Goal: Find specific page/section: Find specific page/section

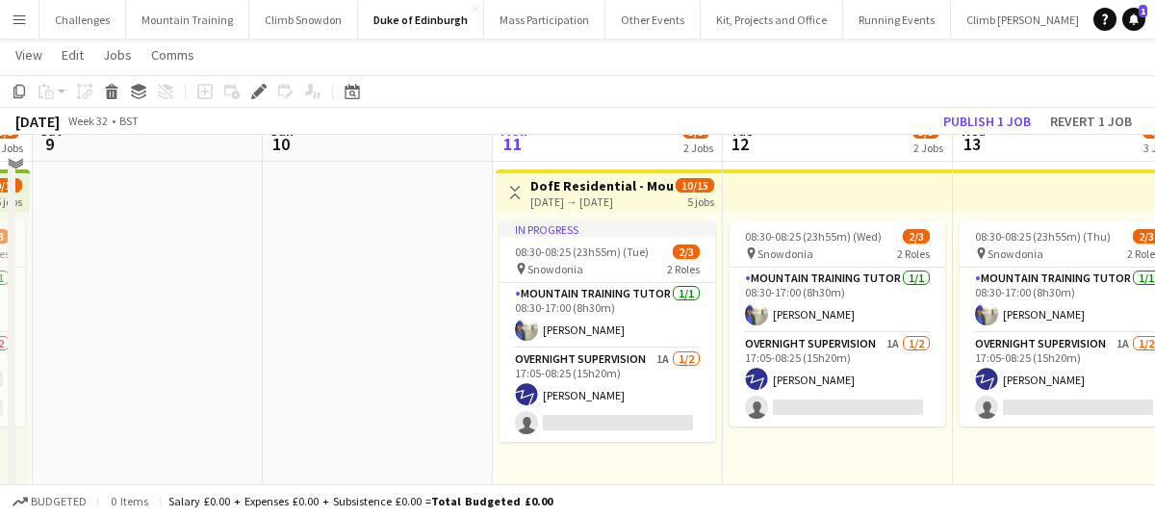
scroll to position [844, 0]
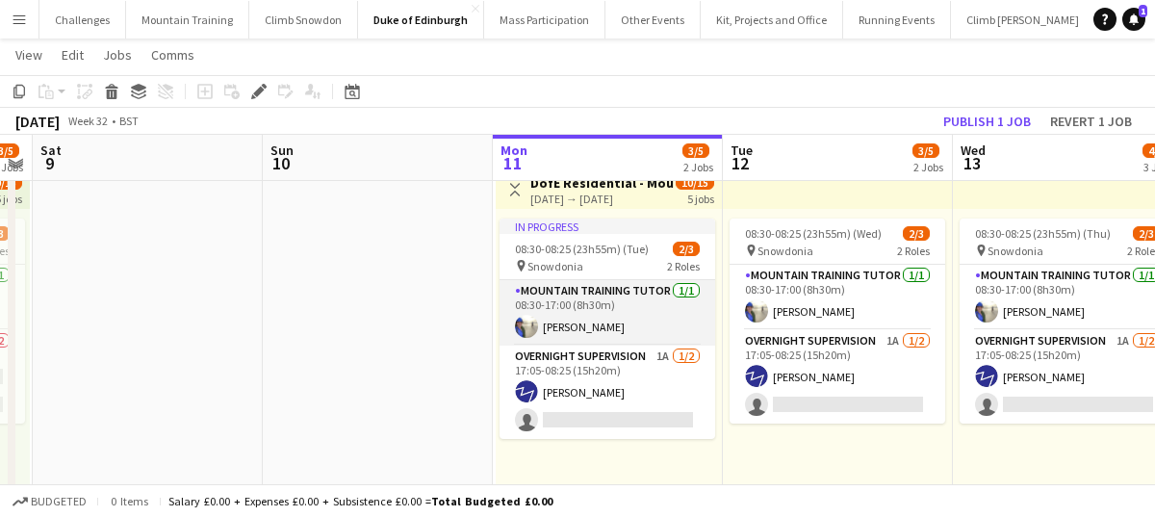
click at [587, 330] on app-card-role "Mountain Training Tutor 1/1 08:30-17:00 (8h30m) Heather Lewis" at bounding box center [607, 312] width 216 height 65
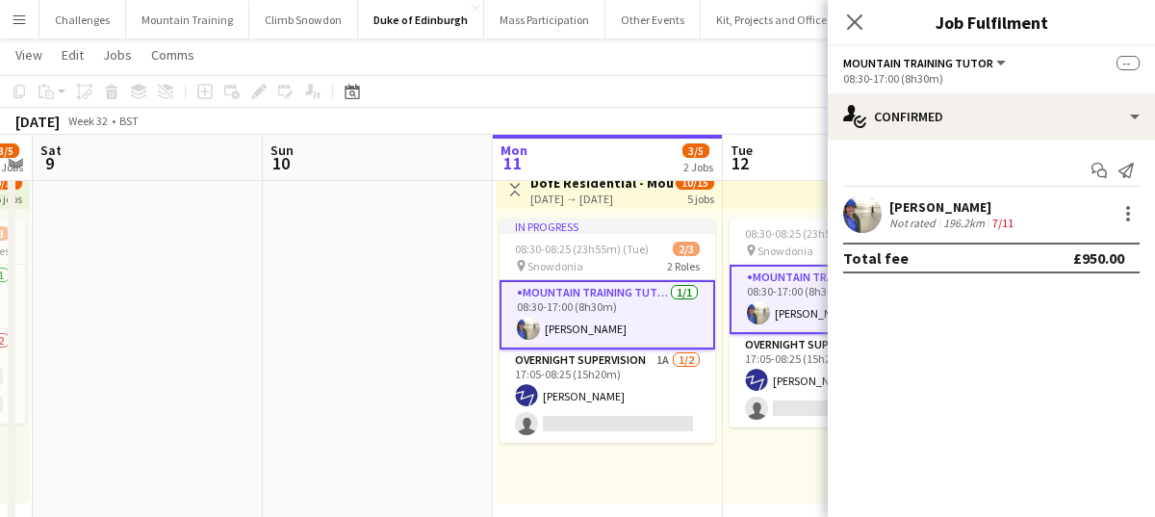
click at [918, 216] on div "Not rated" at bounding box center [914, 223] width 50 height 14
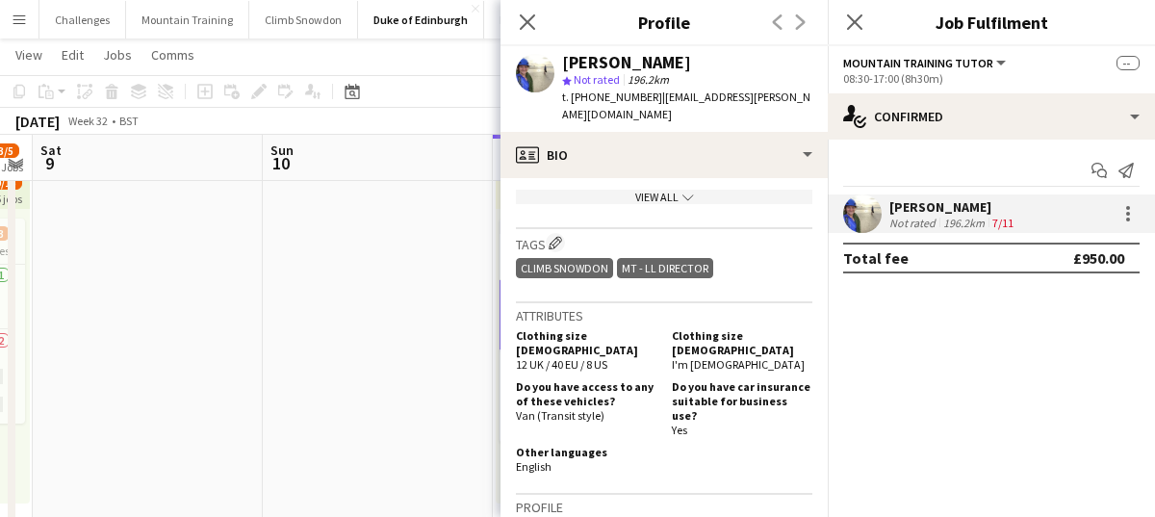
scroll to position [1033, 0]
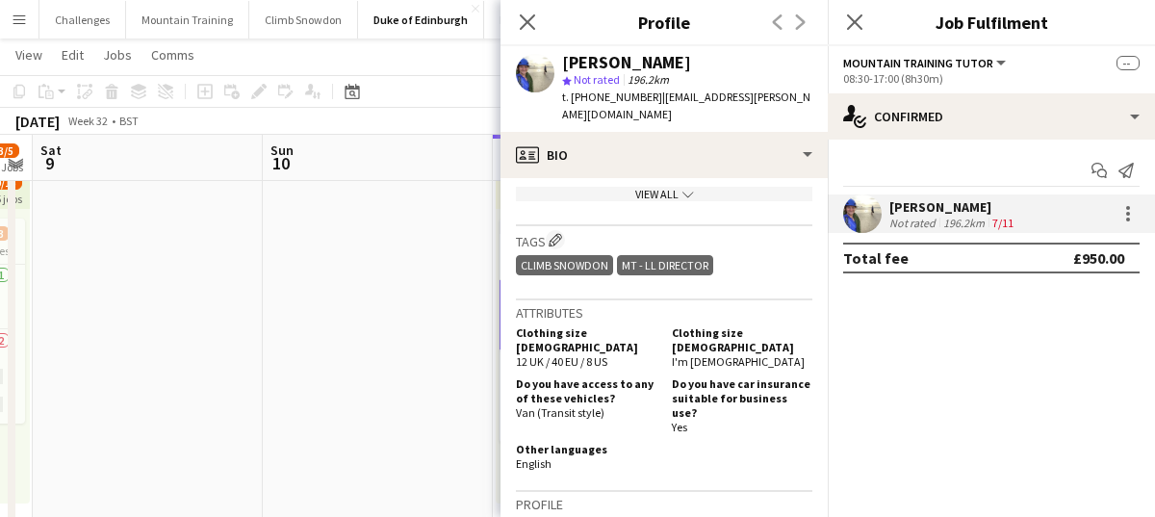
click at [421, 366] on app-date-cell at bounding box center [378, 257] width 230 height 887
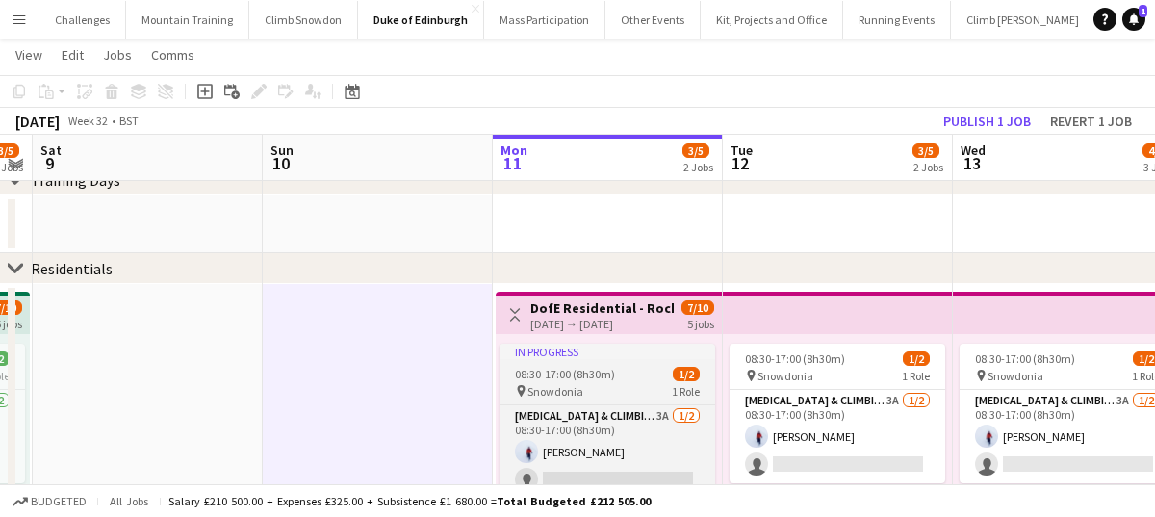
scroll to position [364, 0]
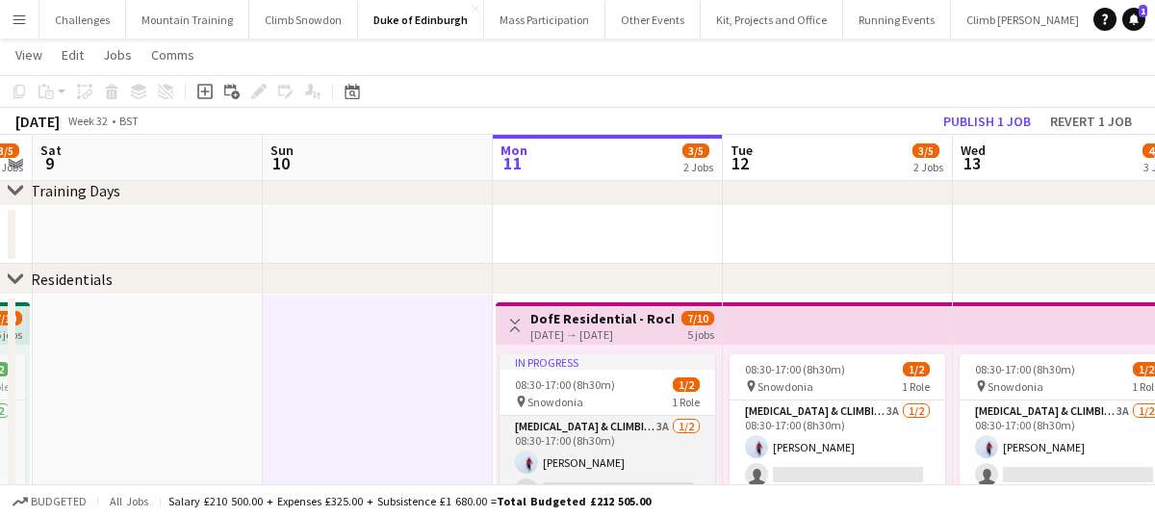
click at [595, 447] on app-card-role "Mountaineering & Climbing Instructor 3A 1/2 08:30-17:00 (8h30m) Stuart Lade sin…" at bounding box center [607, 462] width 216 height 93
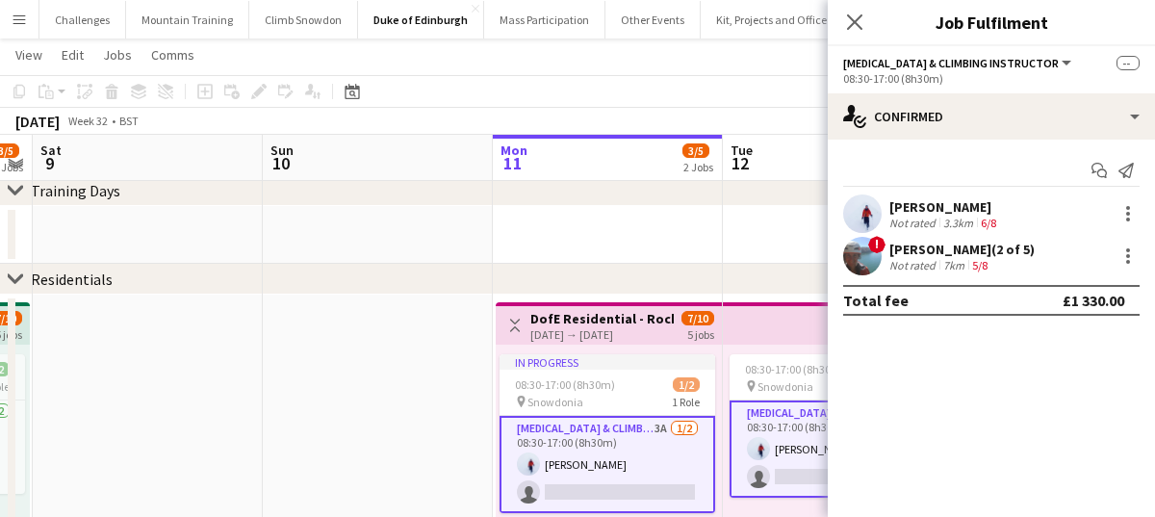
click at [927, 212] on div "Stuart Lade" at bounding box center [944, 206] width 111 height 17
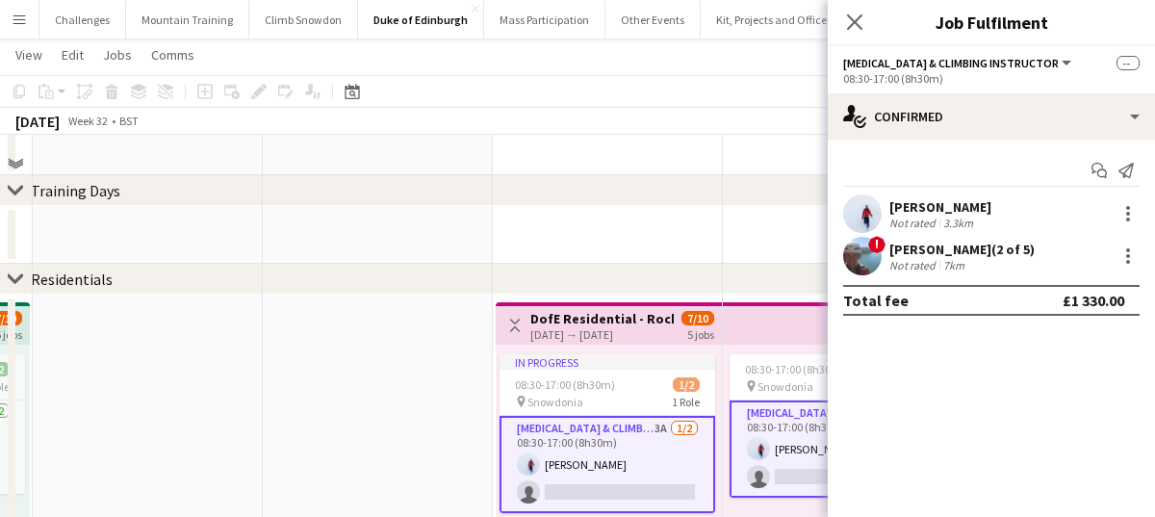
scroll to position [232, 0]
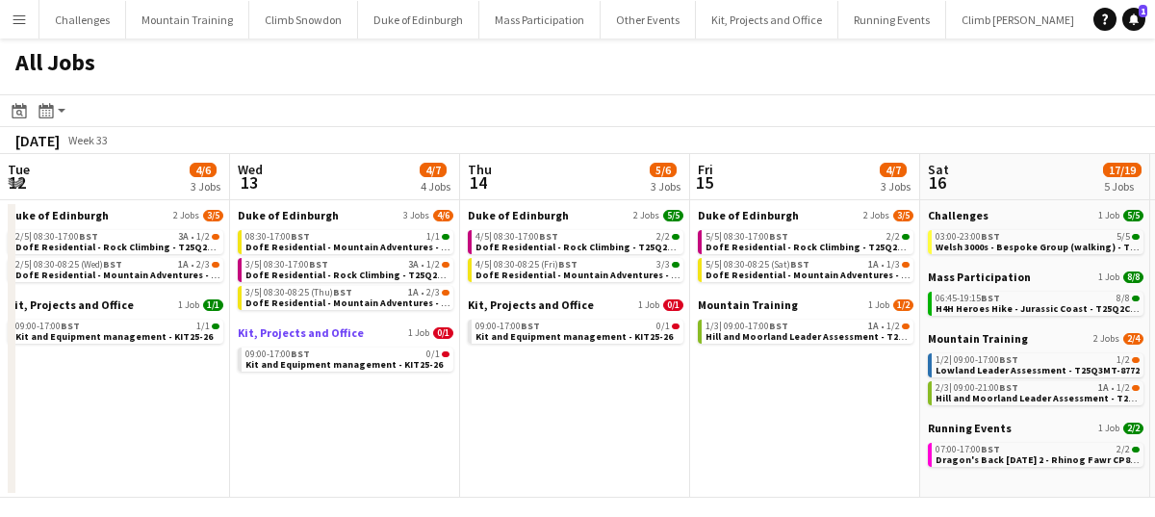
scroll to position [0, 547]
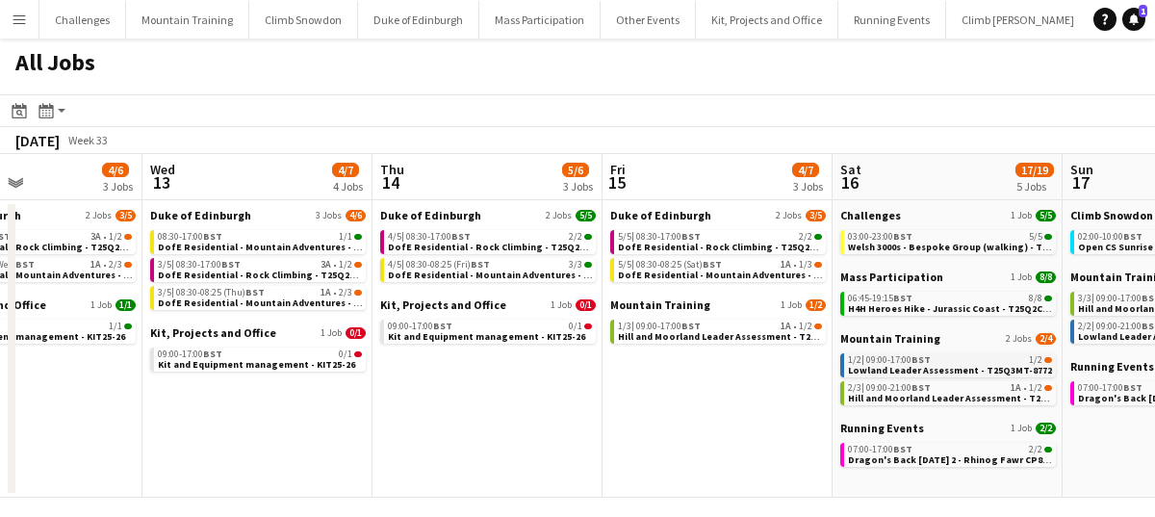
click at [932, 363] on div "1/2 | 09:00-17:00 BST 1/2" at bounding box center [950, 360] width 204 height 10
click at [935, 368] on span "Lowland Leader Assessment - T25Q3MT-8772" at bounding box center [950, 370] width 204 height 13
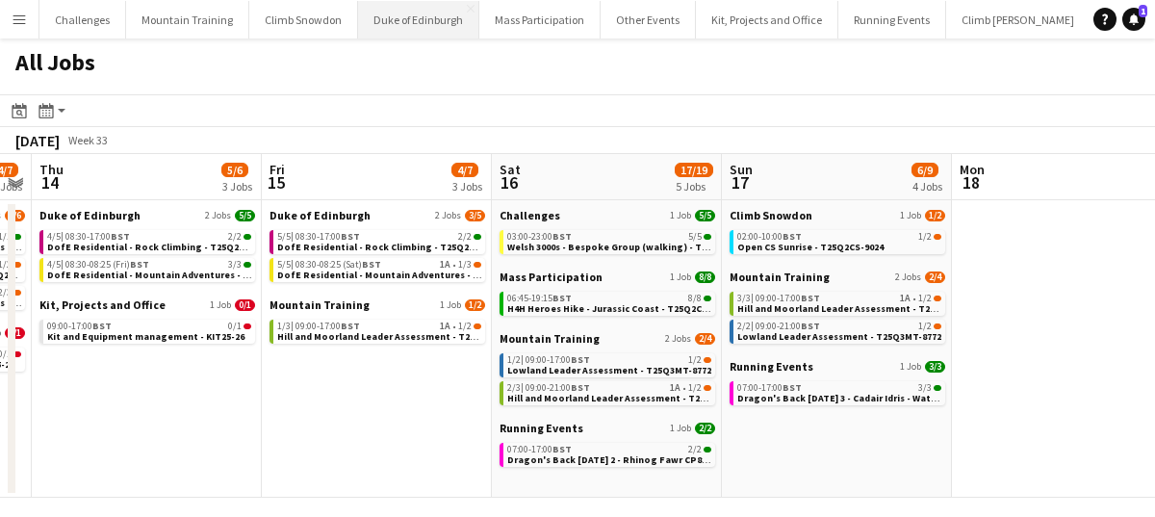
scroll to position [0, 889]
click at [819, 241] on span "Open CS Sunrise - T25Q2CS-9024" at bounding box center [809, 247] width 146 height 13
click at [0, 0] on div "Menu Boards Boards Boards All jobs Status Workforce Workforce My Workforce Recr…" at bounding box center [577, 258] width 1155 height 517
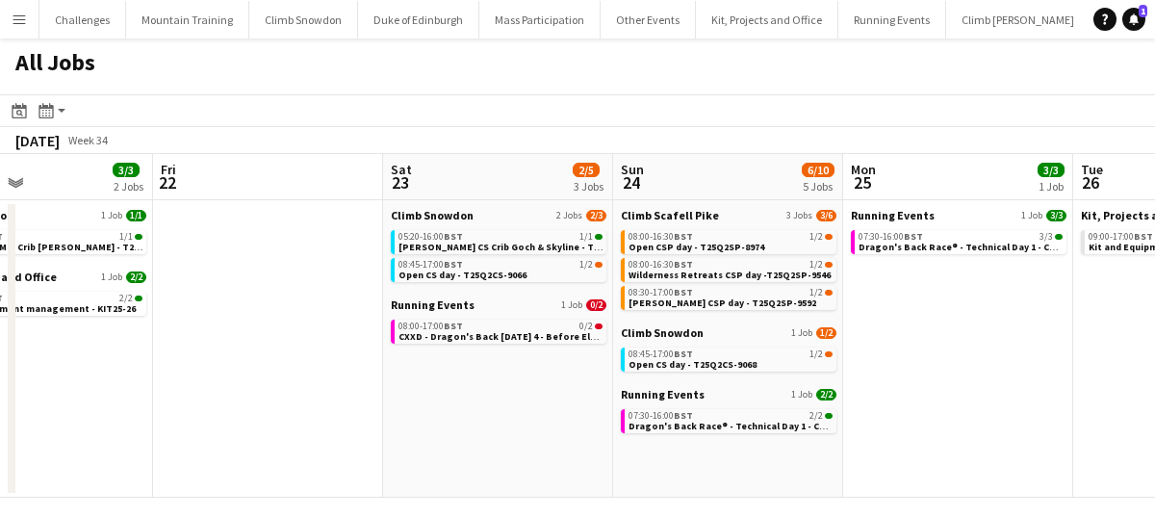
scroll to position [0, 485]
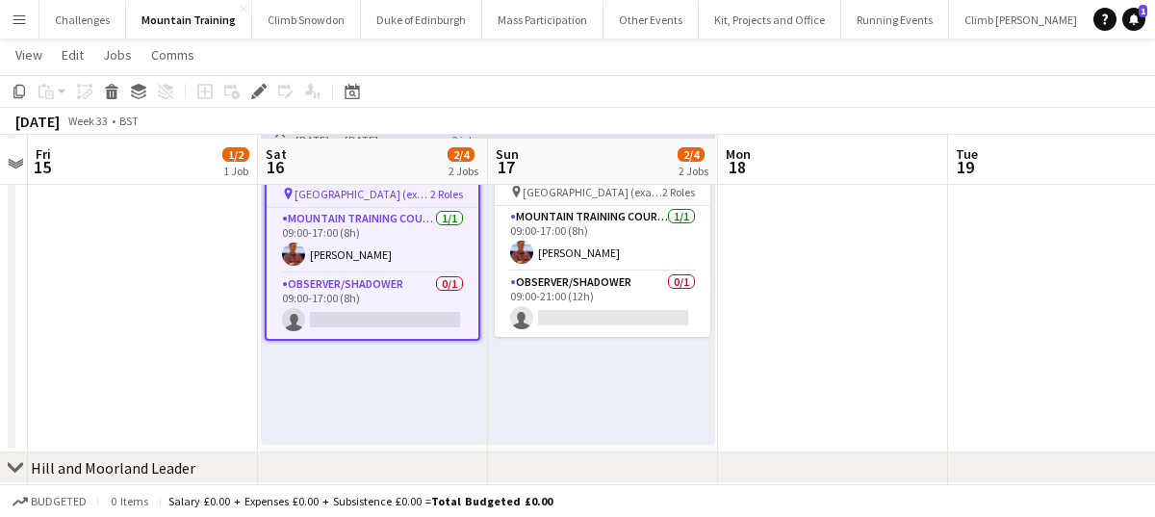
scroll to position [208, 0]
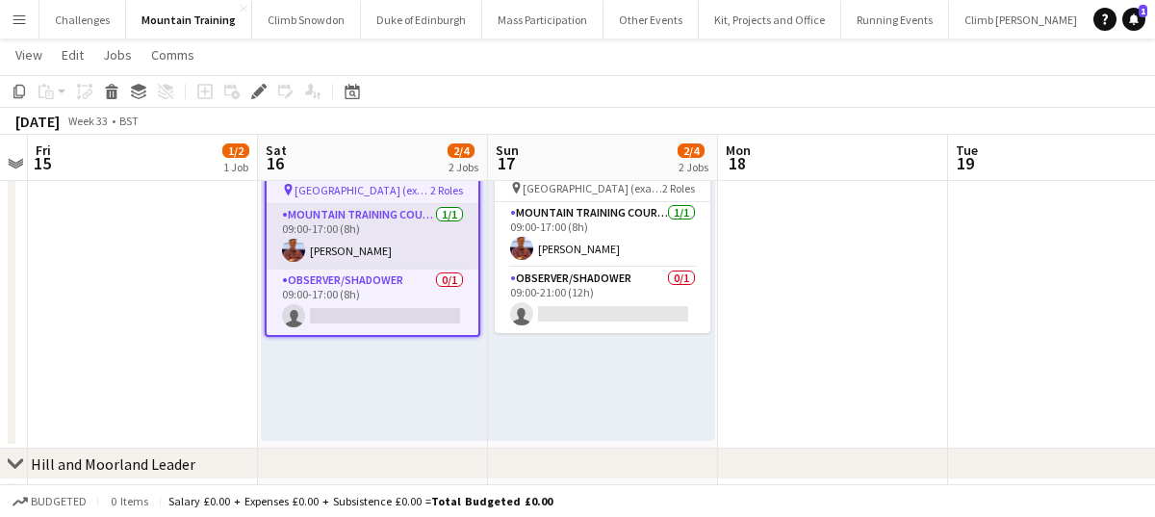
click at [396, 245] on app-card-role "Mountain Training Course Director 1/1 09:00-17:00 (8h) Richard Foster" at bounding box center [373, 236] width 212 height 65
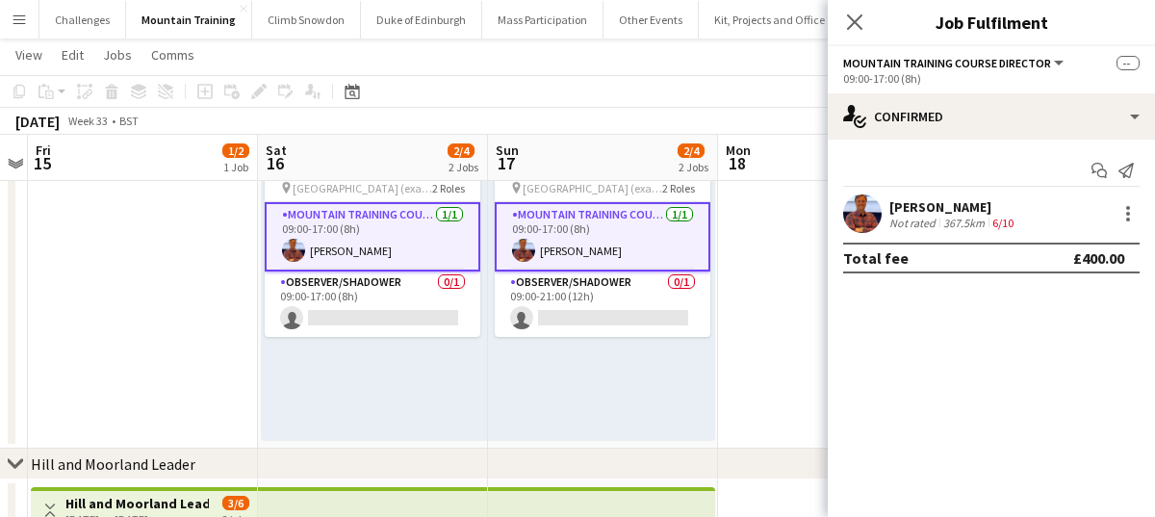
click at [954, 219] on div "367.5km" at bounding box center [963, 223] width 49 height 14
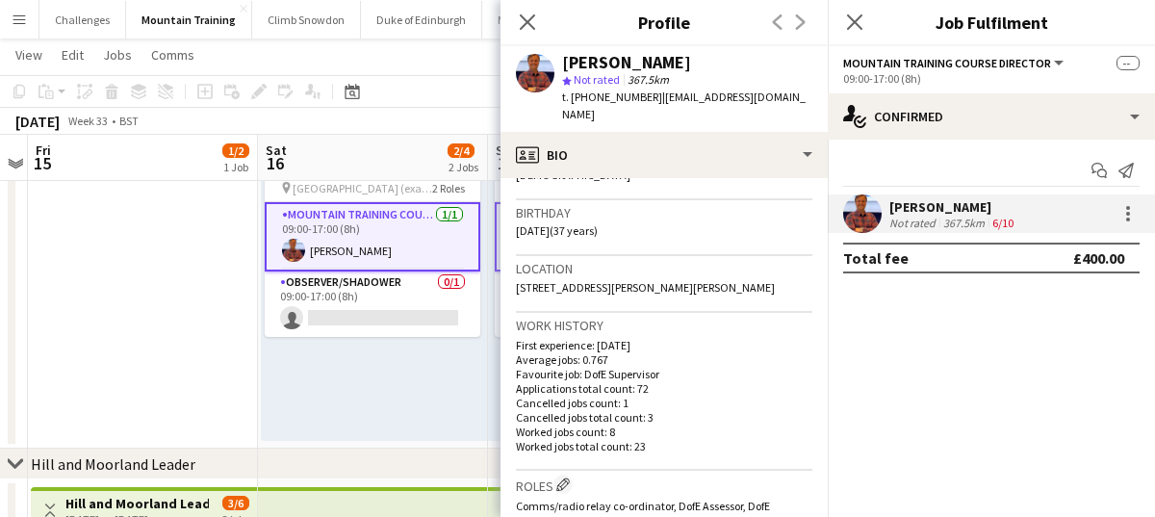
scroll to position [343, 0]
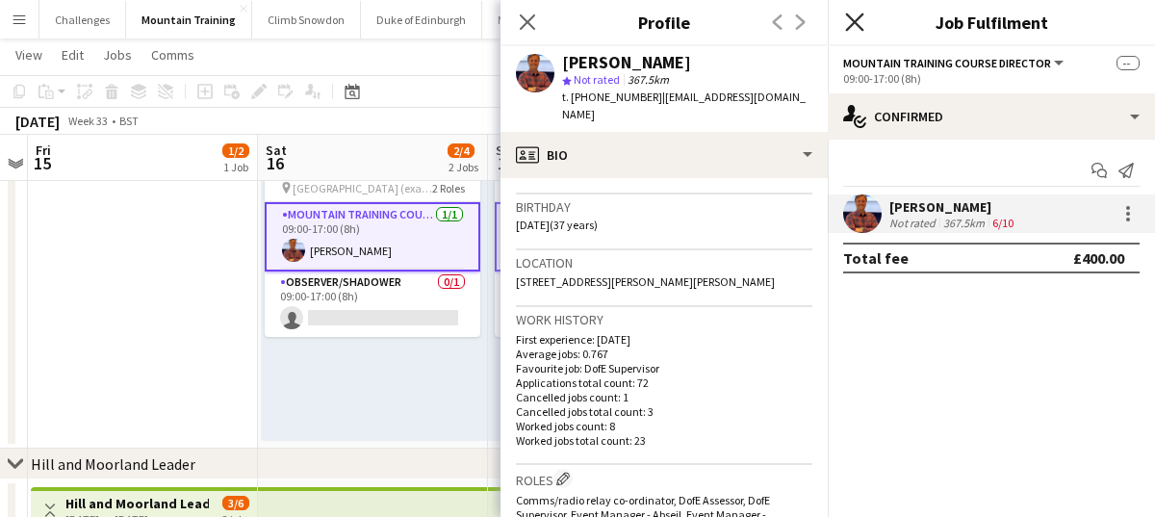
click at [849, 18] on icon "Close pop-in" at bounding box center [854, 22] width 18 height 18
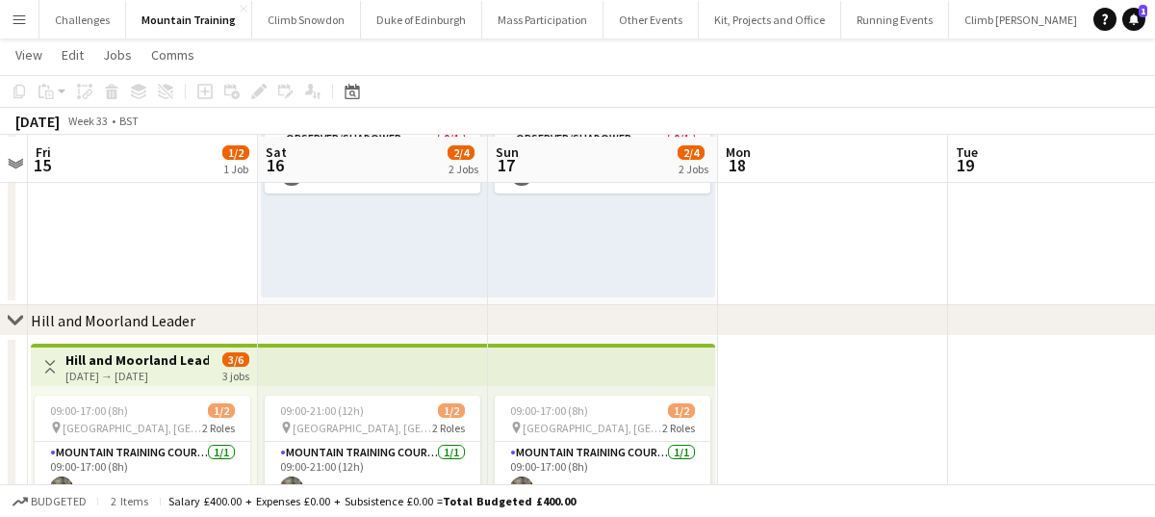
scroll to position [353, 0]
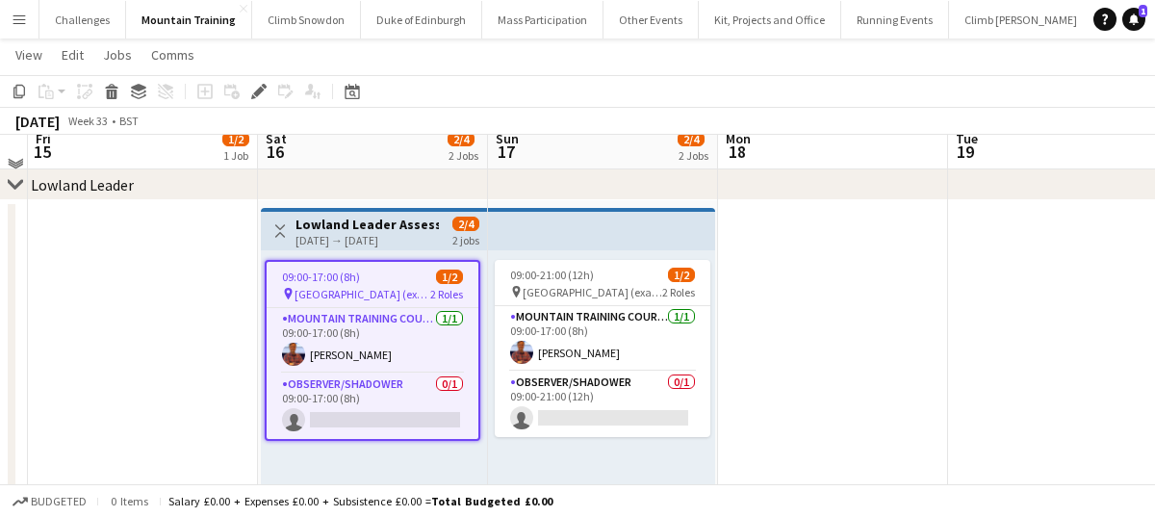
scroll to position [86, 0]
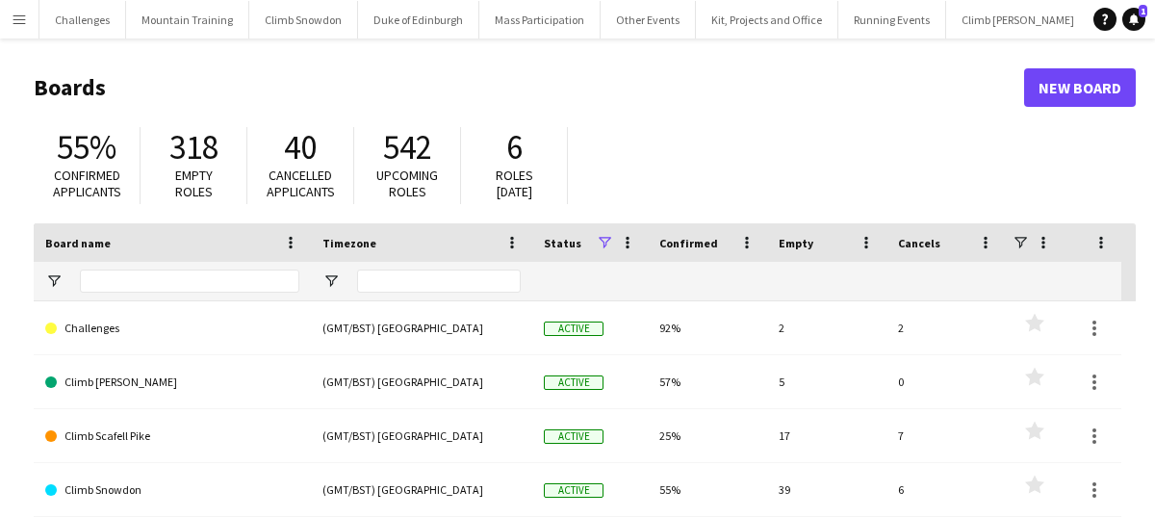
click at [20, 23] on app-icon "Menu" at bounding box center [19, 19] width 15 height 15
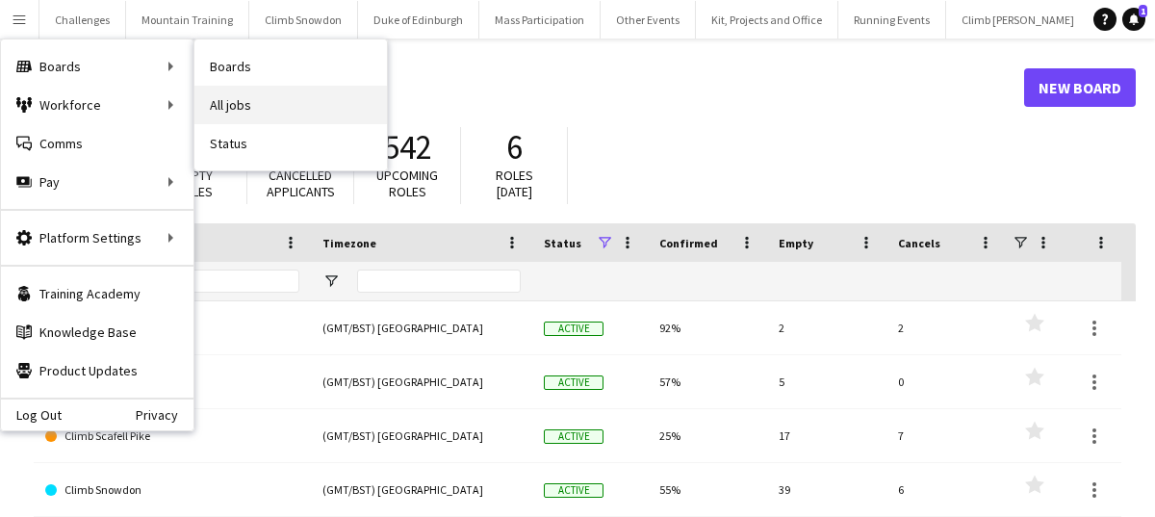
click at [253, 97] on link "All jobs" at bounding box center [290, 105] width 192 height 38
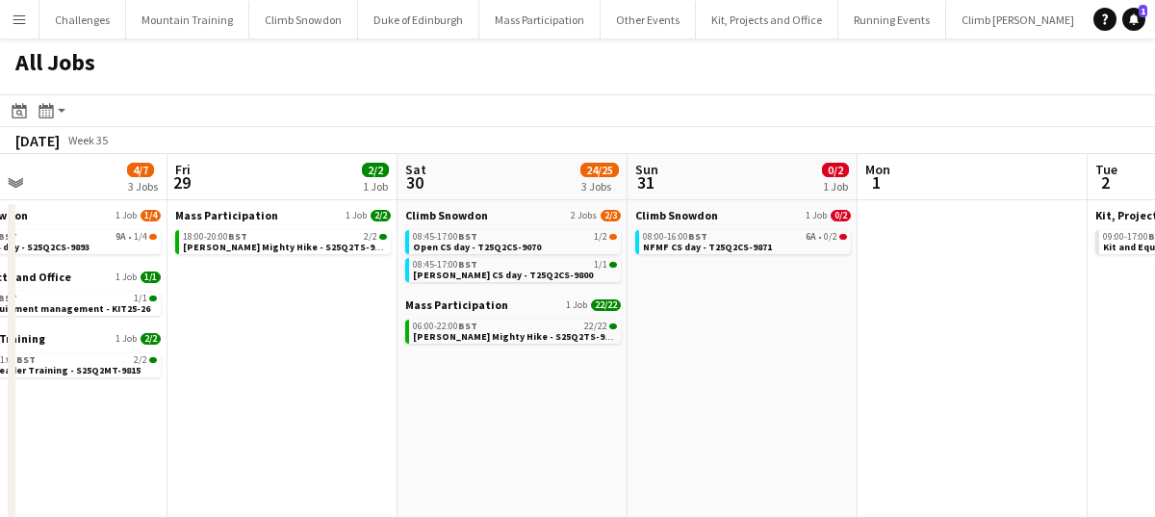
scroll to position [0, 985]
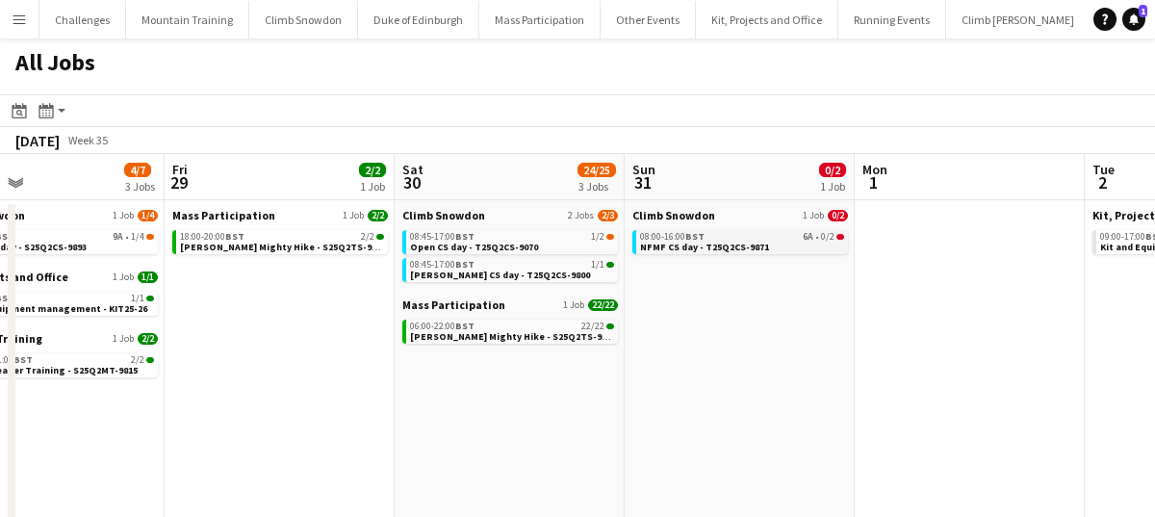
click at [715, 241] on span "NFMF CS day - T25Q2CS-9871" at bounding box center [704, 247] width 129 height 13
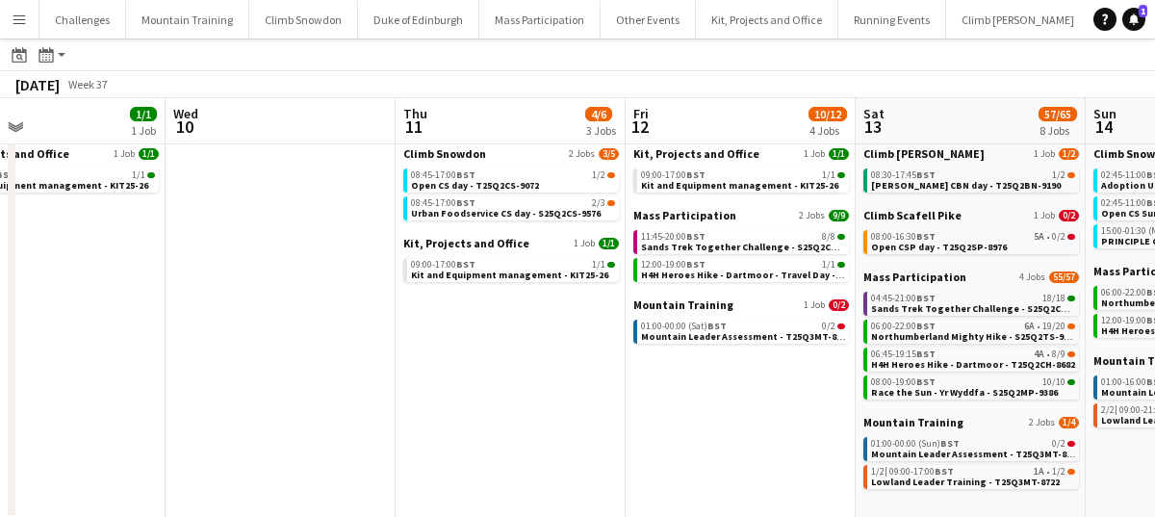
scroll to position [0, 759]
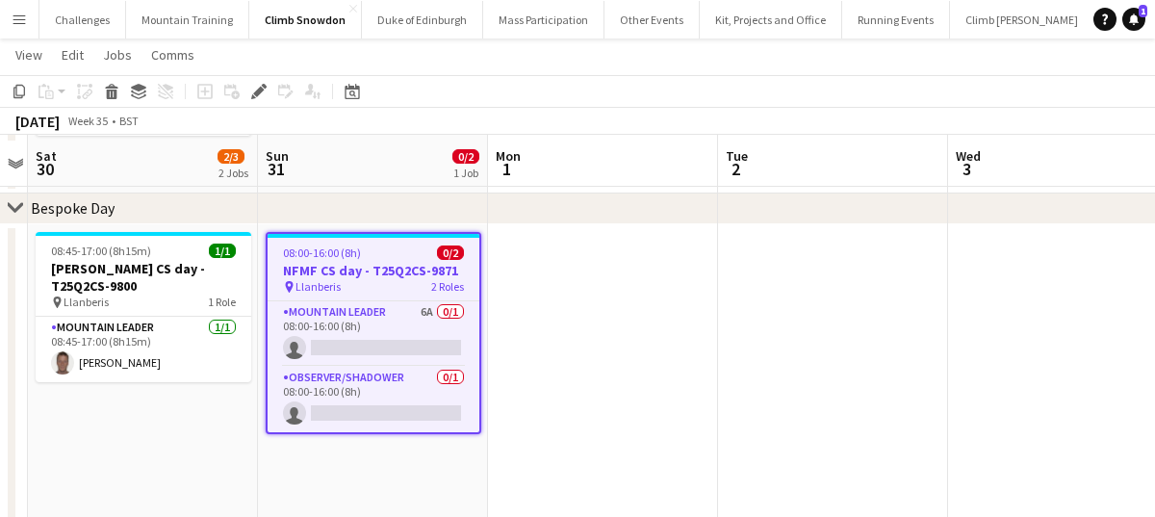
scroll to position [285, 0]
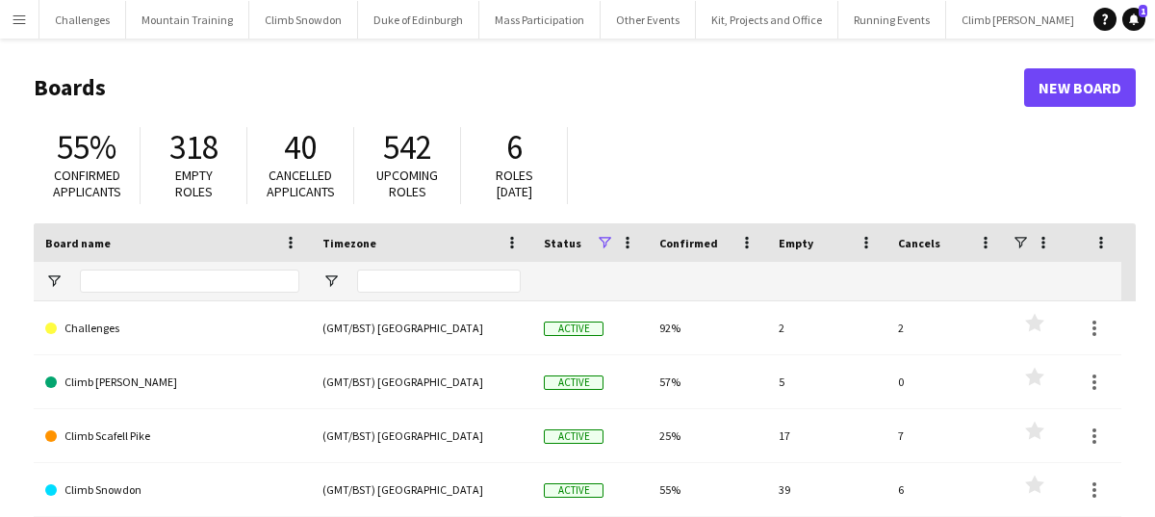
click at [20, 16] on app-icon "Menu" at bounding box center [19, 19] width 15 height 15
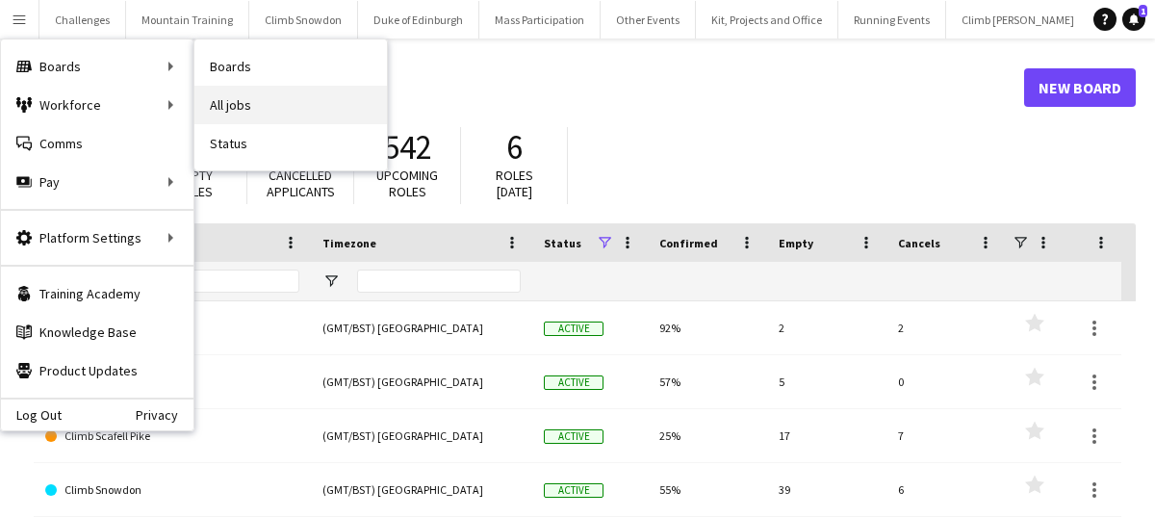
click at [244, 97] on link "All jobs" at bounding box center [290, 105] width 192 height 38
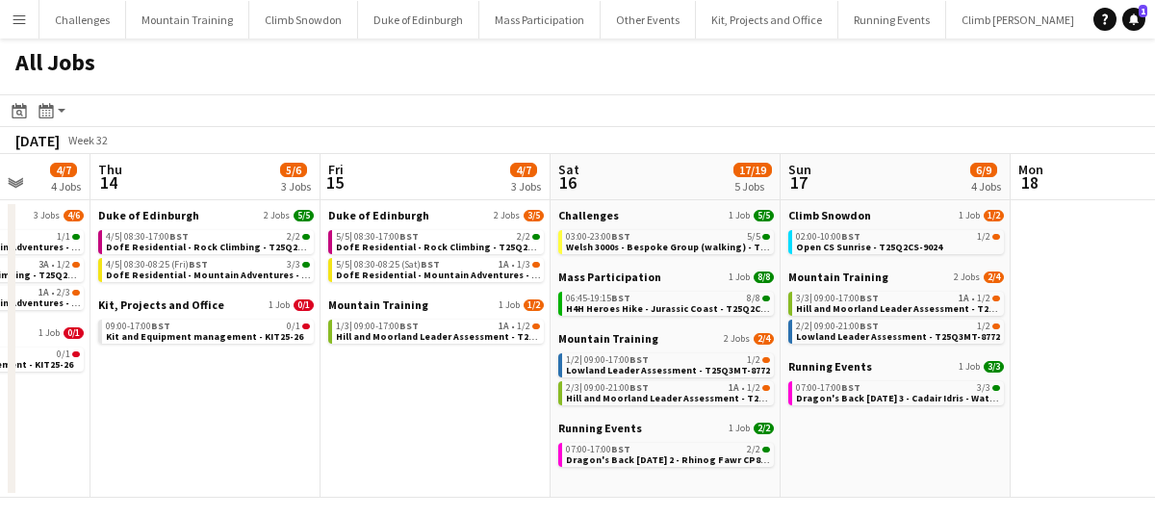
scroll to position [0, 904]
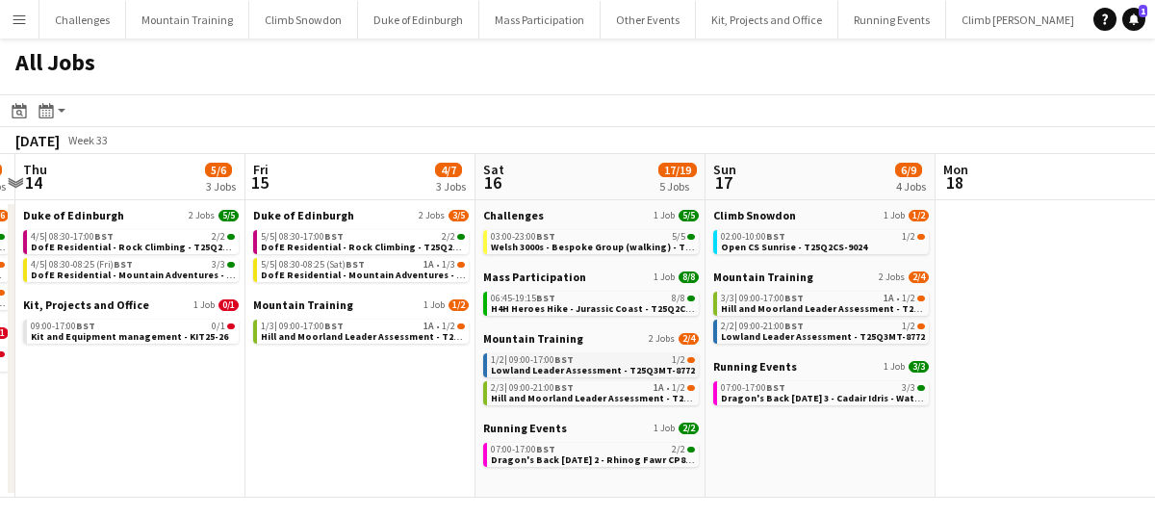
click at [584, 368] on span "Lowland Leader Assessment - T25Q3MT-8772" at bounding box center [593, 370] width 204 height 13
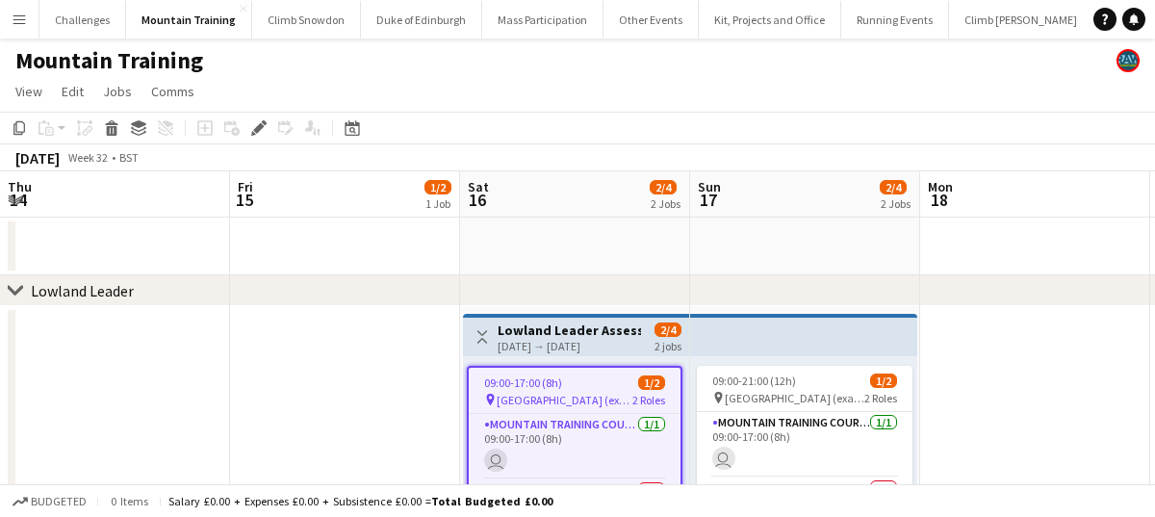
scroll to position [0, 662]
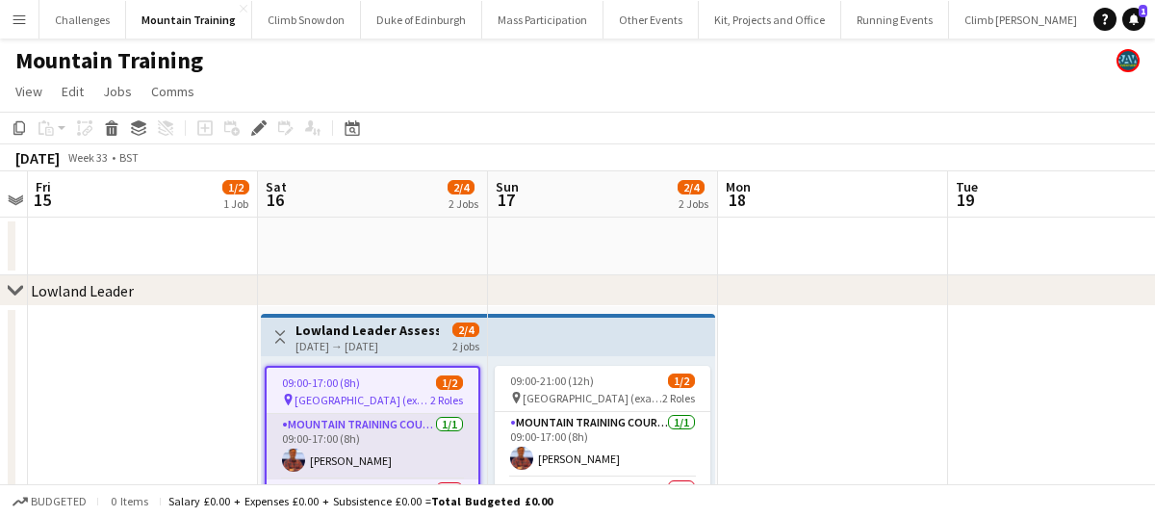
click at [397, 430] on app-card-role "Mountain Training Course Director [DATE] 09:00-17:00 (8h) [PERSON_NAME]" at bounding box center [373, 446] width 212 height 65
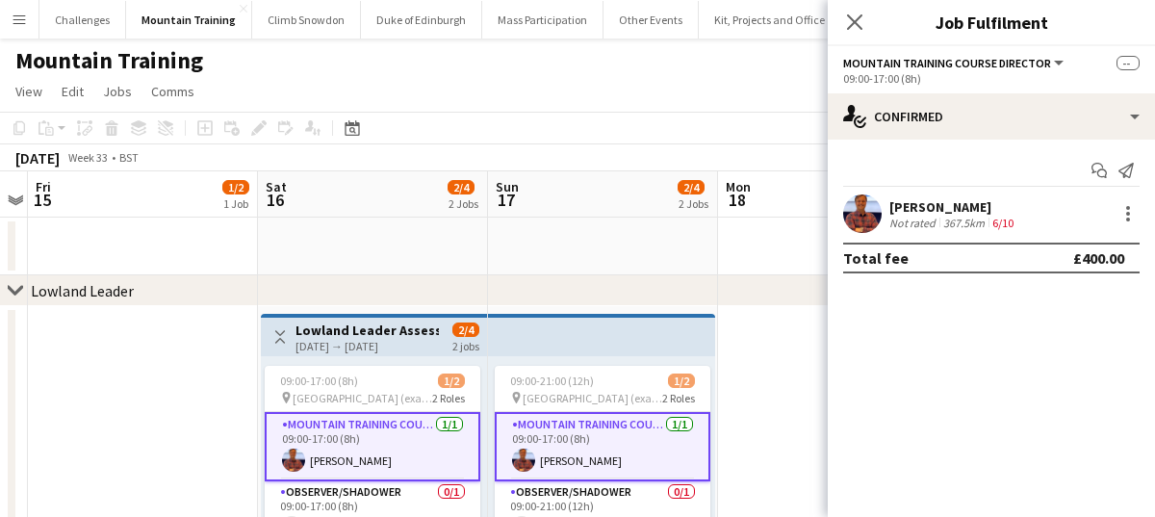
click at [945, 222] on div "367.5km" at bounding box center [963, 223] width 49 height 14
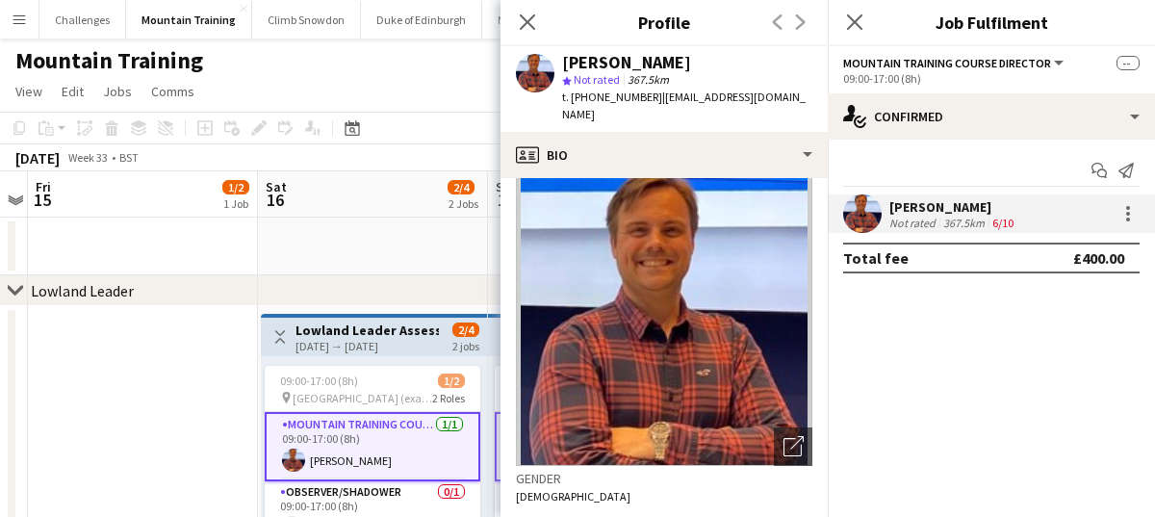
scroll to position [15, 0]
